Goal: Task Accomplishment & Management: Manage account settings

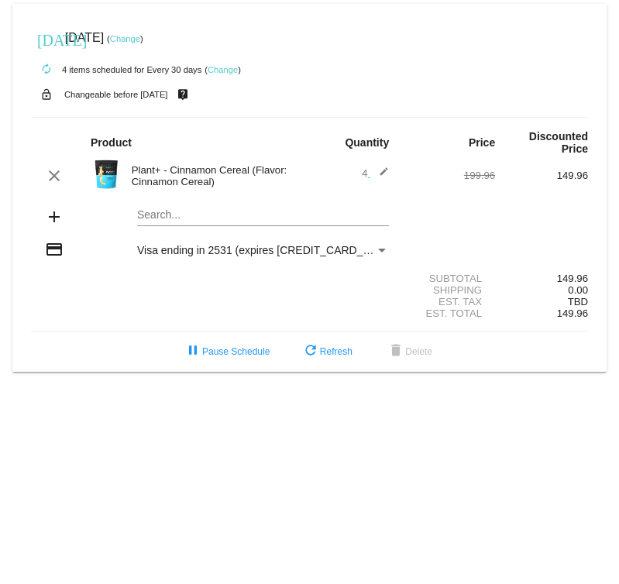
click at [224, 71] on link "Change" at bounding box center [223, 69] width 30 height 9
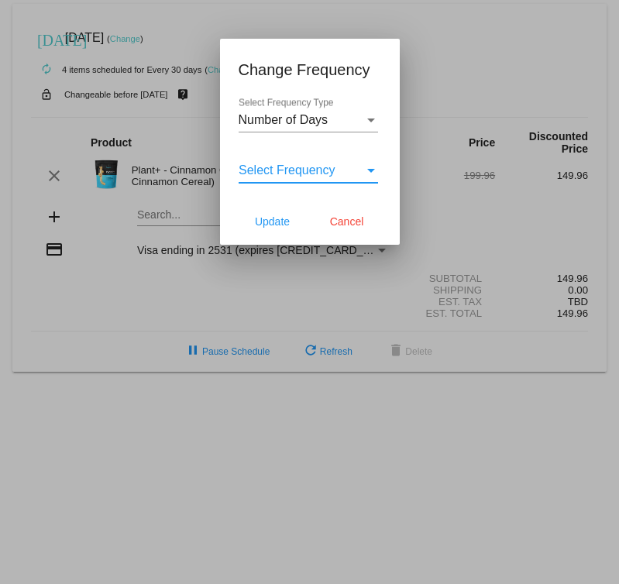
click at [280, 165] on span "Select Frequency" at bounding box center [287, 169] width 97 height 13
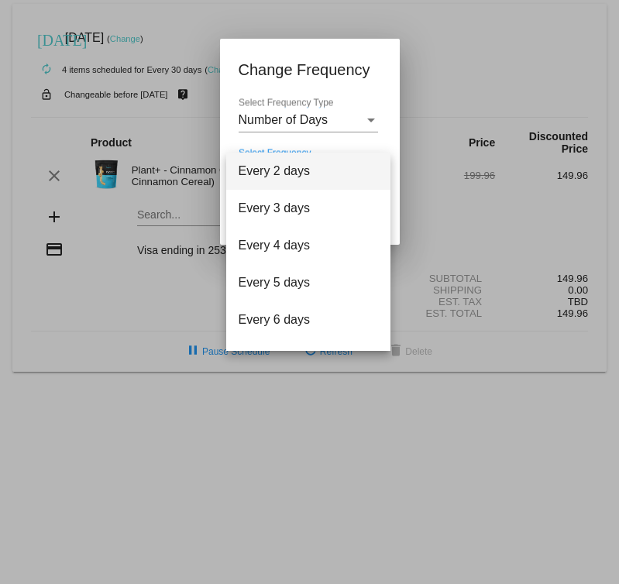
click at [283, 122] on div at bounding box center [309, 292] width 619 height 584
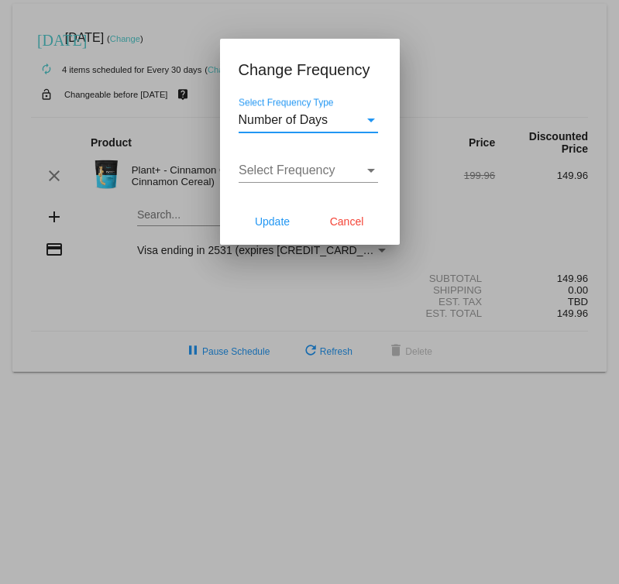
click at [296, 125] on span "Number of Days" at bounding box center [284, 119] width 90 height 13
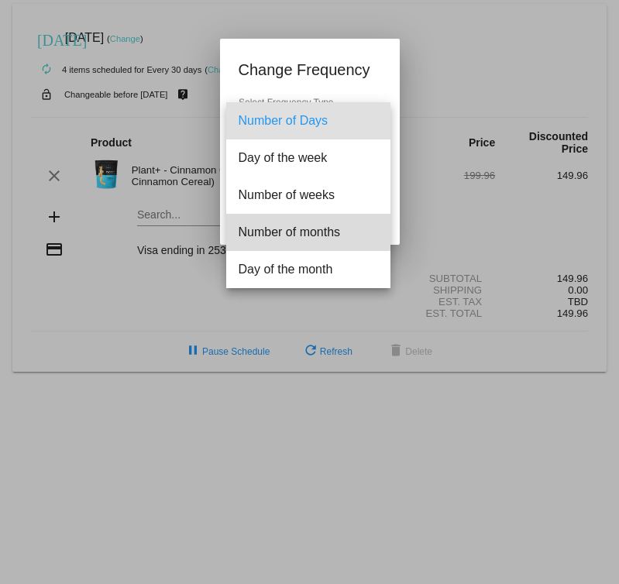
click at [308, 229] on span "Number of months" at bounding box center [308, 232] width 139 height 37
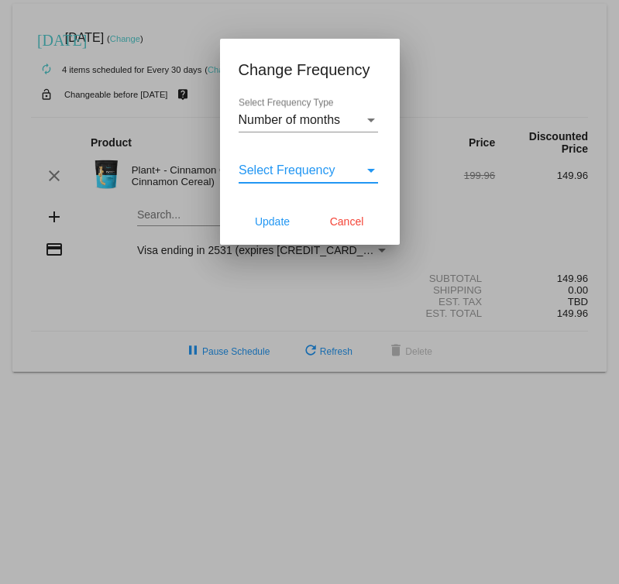
click at [303, 173] on span "Select Frequency" at bounding box center [287, 169] width 97 height 13
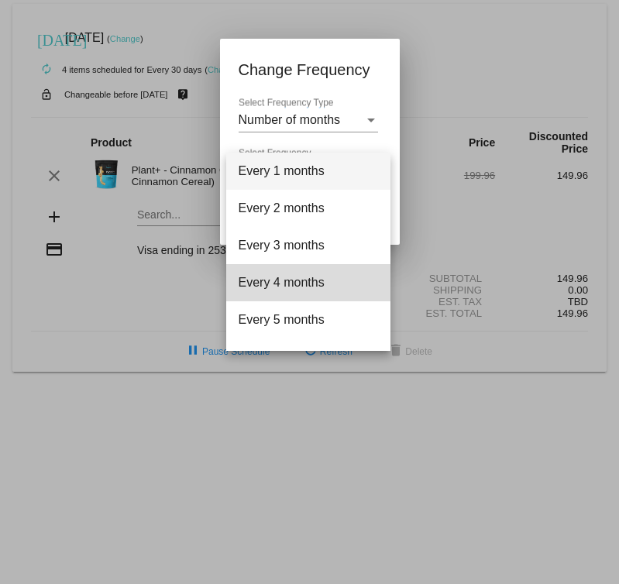
click at [315, 276] on span "Every 4 months" at bounding box center [308, 282] width 139 height 37
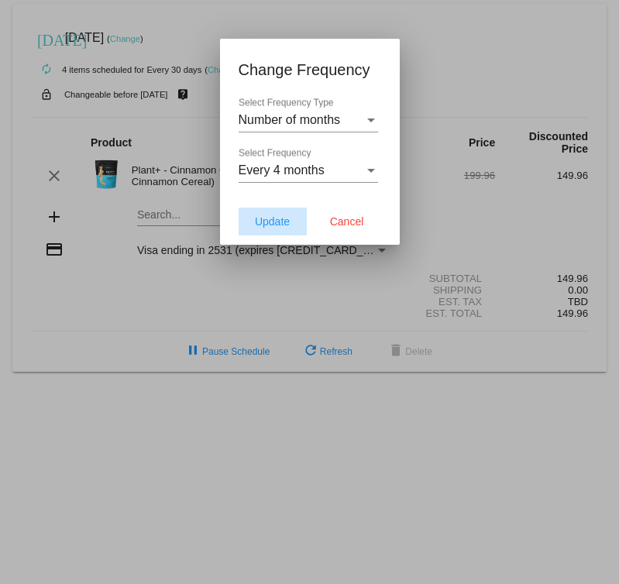
click at [289, 228] on span "Update" at bounding box center [272, 221] width 35 height 12
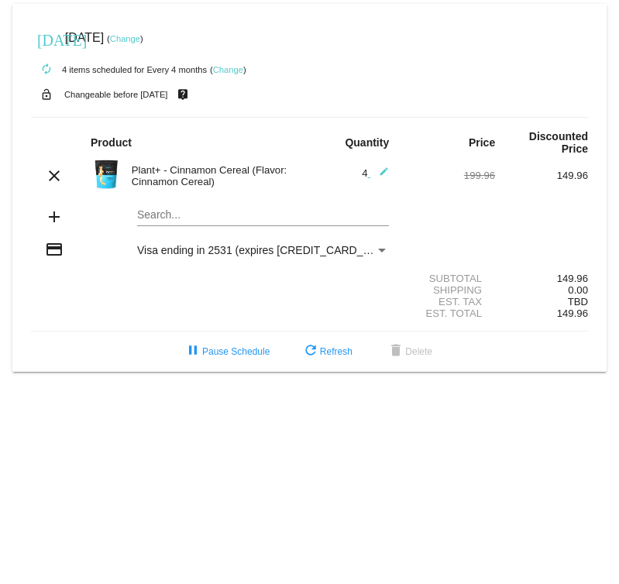
click at [140, 41] on link "Change" at bounding box center [125, 38] width 30 height 9
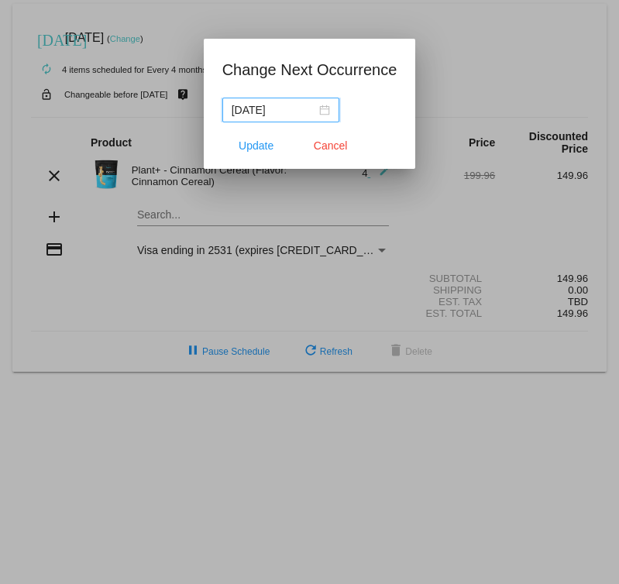
click at [316, 107] on div "[DATE]" at bounding box center [281, 110] width 98 height 17
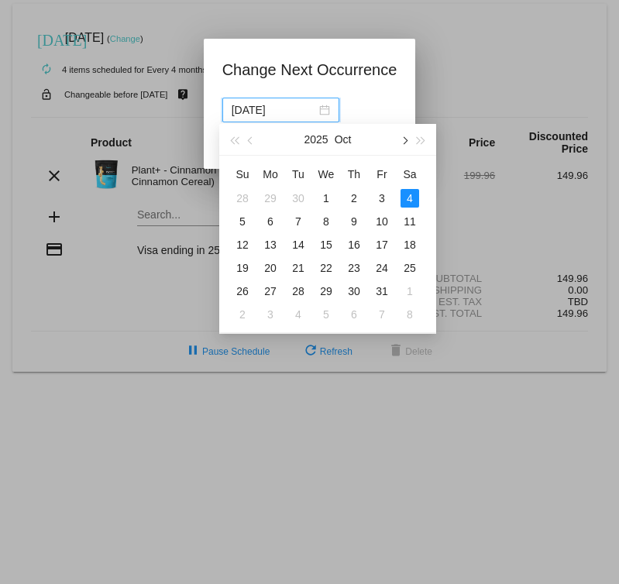
click at [399, 141] on button "button" at bounding box center [403, 139] width 17 height 31
click at [250, 142] on span "button" at bounding box center [252, 141] width 8 height 8
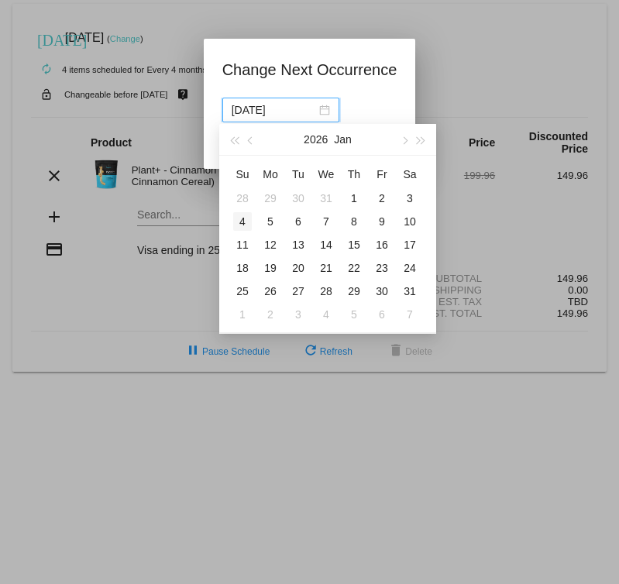
click at [244, 222] on div "4" at bounding box center [242, 221] width 19 height 19
type input "[DATE]"
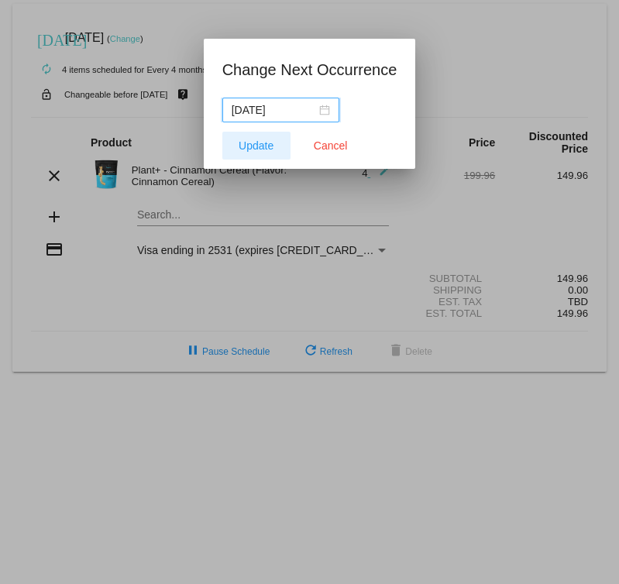
click at [267, 153] on button "Update" at bounding box center [256, 146] width 68 height 28
